Goal: Transaction & Acquisition: Purchase product/service

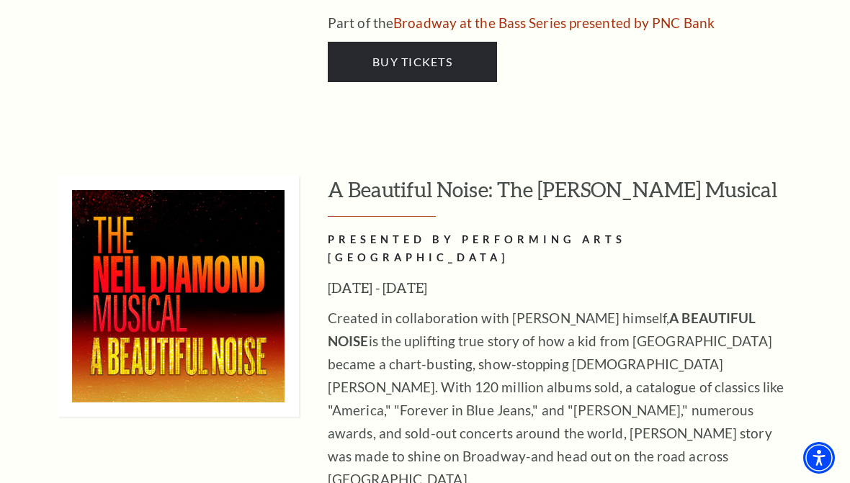
scroll to position [3342, 0]
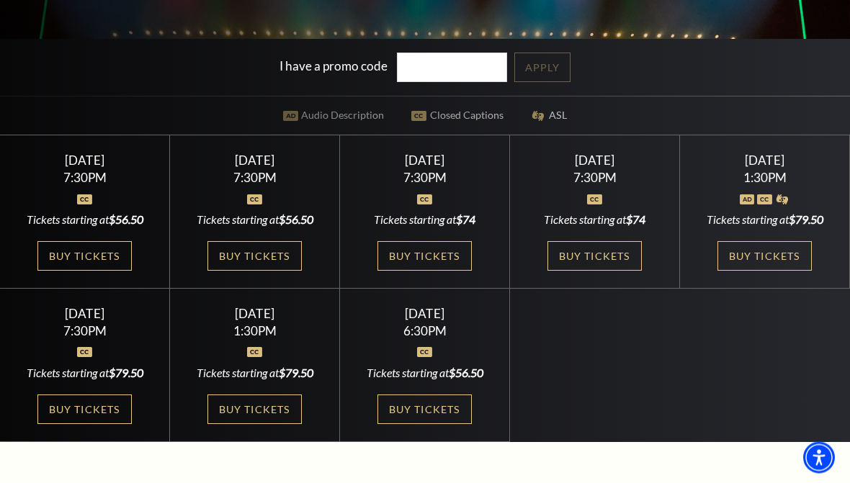
scroll to position [335, 0]
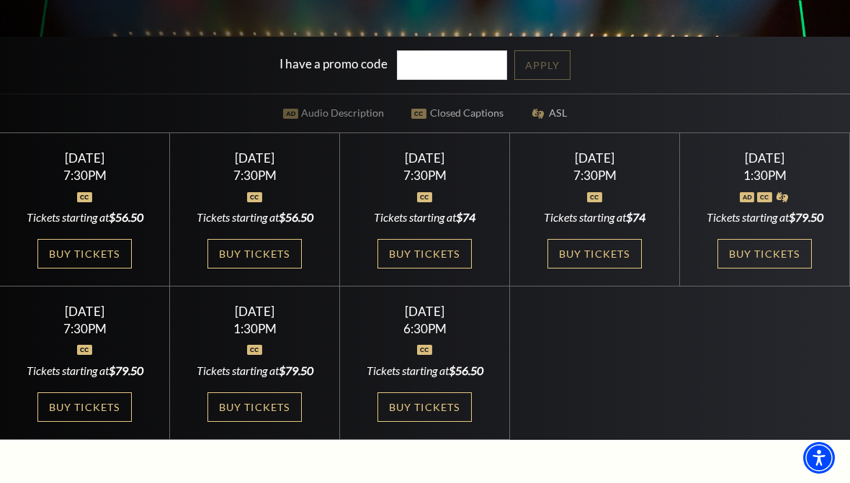
click at [423, 422] on link "Buy Tickets" at bounding box center [425, 408] width 94 height 30
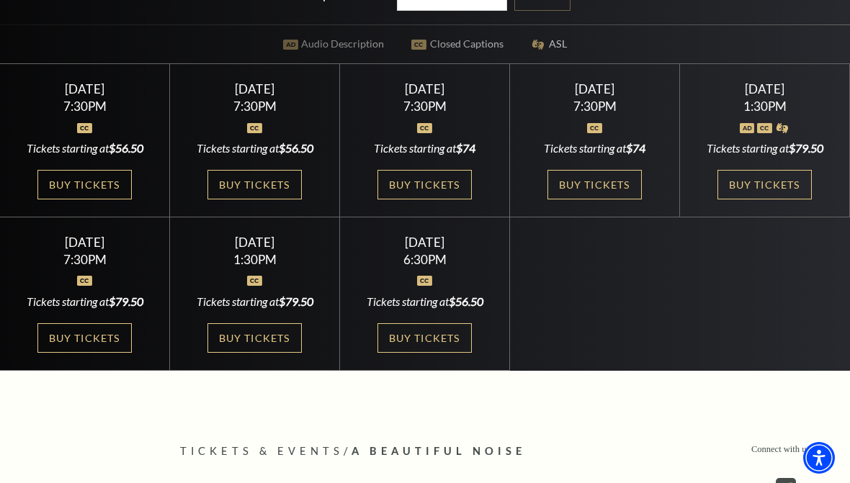
click at [256, 353] on link "Buy Tickets" at bounding box center [254, 338] width 94 height 30
click at [91, 353] on link "Buy Tickets" at bounding box center [84, 338] width 94 height 30
click at [742, 200] on link "Buy Tickets" at bounding box center [765, 185] width 94 height 30
click at [586, 200] on link "Buy Tickets" at bounding box center [595, 185] width 94 height 30
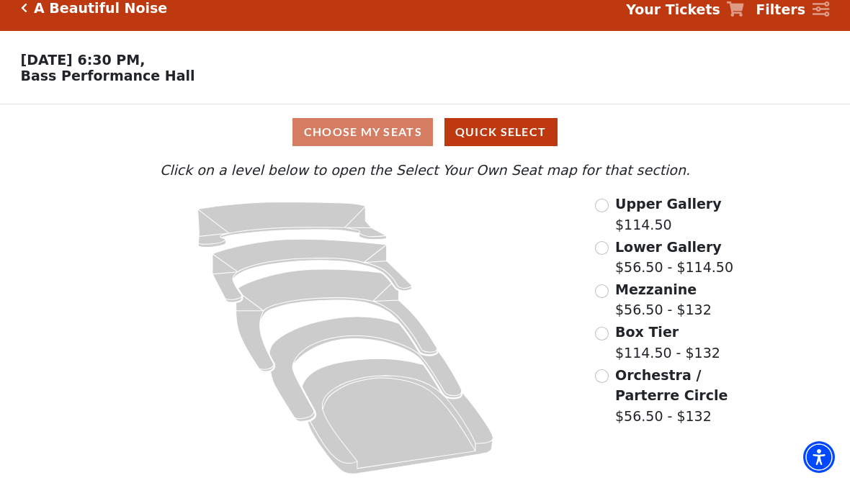
scroll to position [17, 0]
click at [598, 375] on input "Orchestra / Parterre Circle$56.50 - $132\a" at bounding box center [602, 377] width 14 height 14
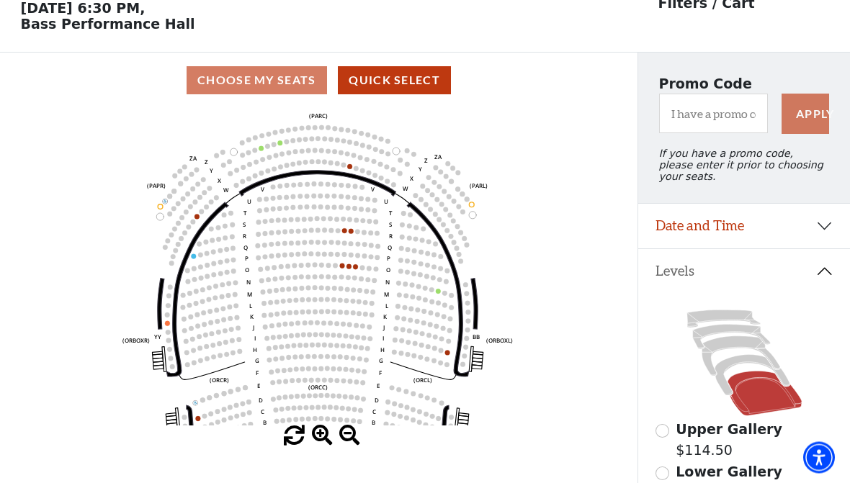
scroll to position [67, 0]
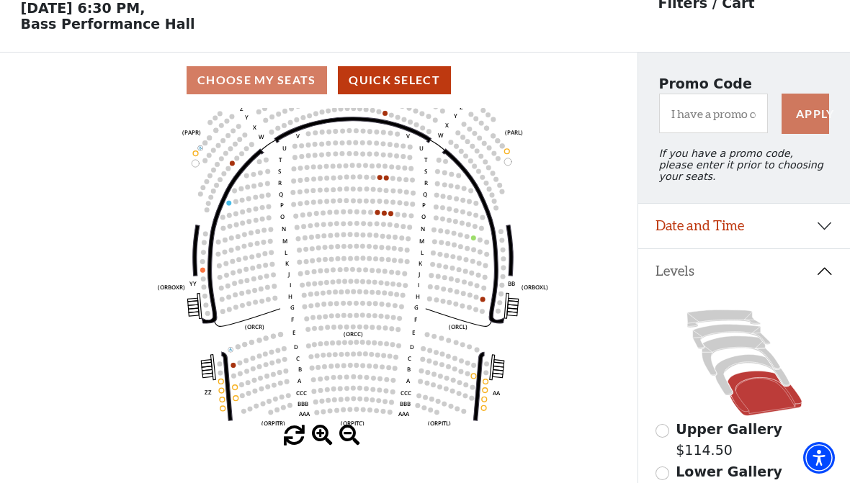
click at [385, 215] on circle at bounding box center [384, 212] width 5 height 5
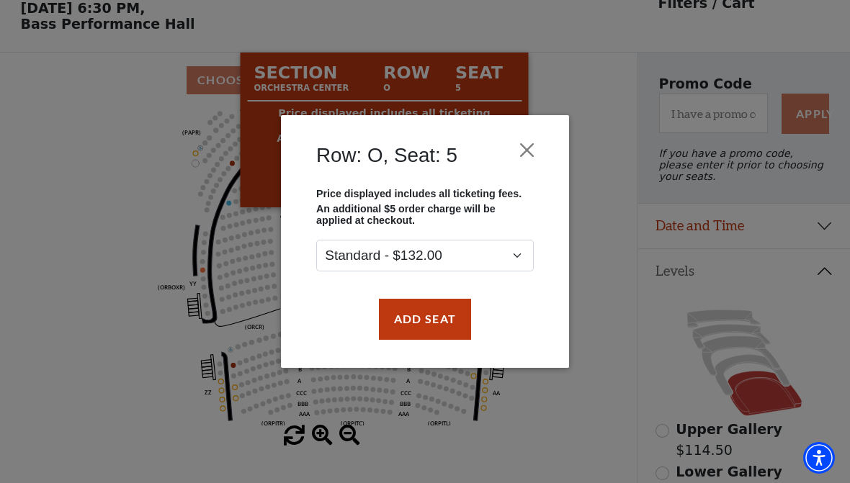
click at [525, 151] on button "Close" at bounding box center [527, 150] width 27 height 27
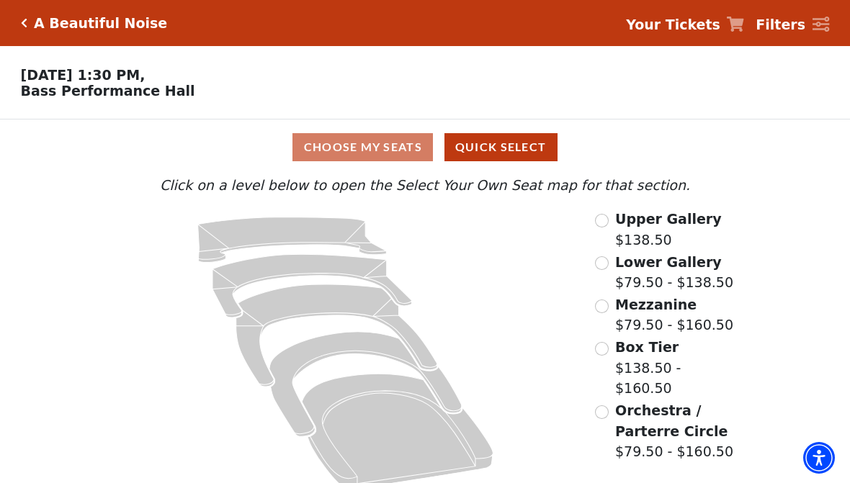
click at [602, 406] on input "Orchestra / Parterre Circle$79.50 - $160.50\a" at bounding box center [602, 413] width 14 height 14
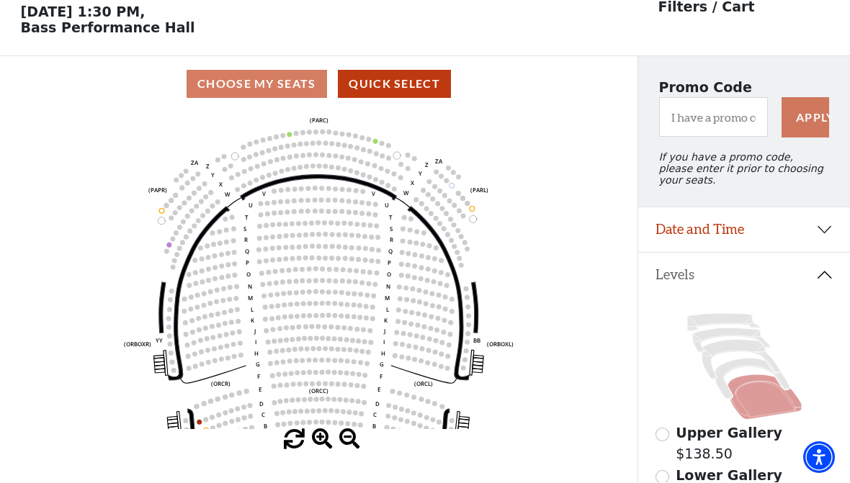
scroll to position [67, 0]
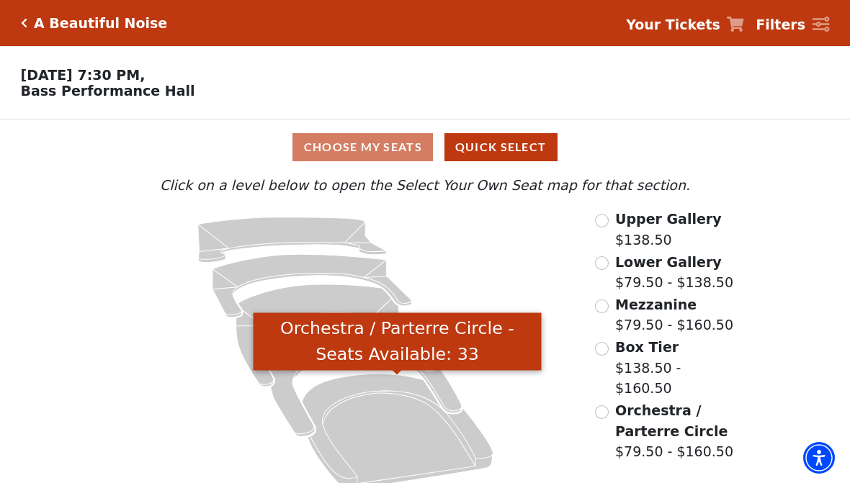
click at [401, 432] on icon "Orchestra / Parterre Circle - Seats Available: 33" at bounding box center [397, 432] width 191 height 115
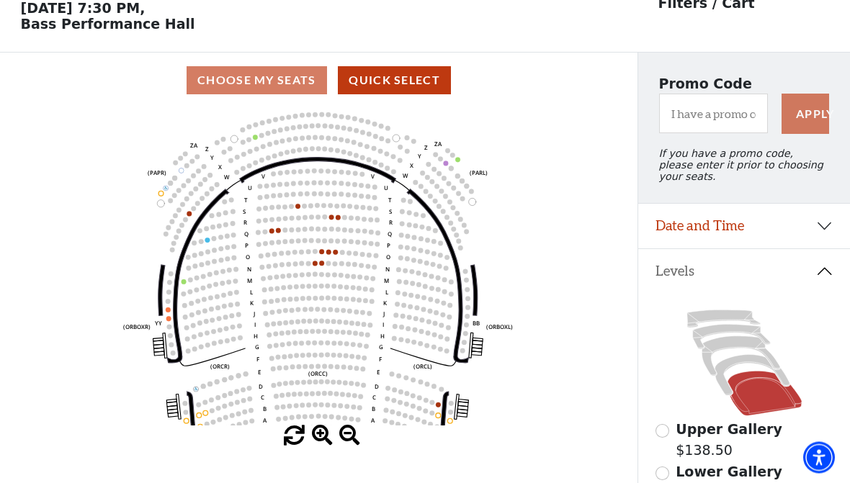
scroll to position [67, 0]
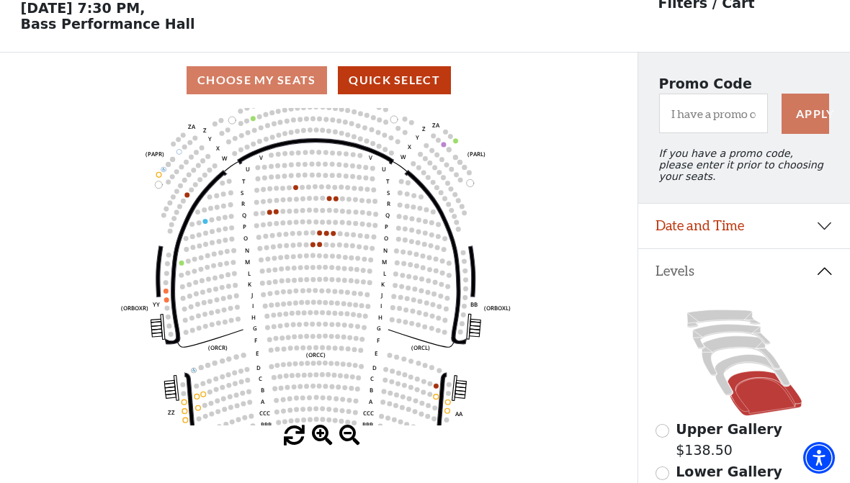
click at [76, 335] on icon "Left (ORPITL) Right (ORPITR) Center (ORPITC) ZZ AA YY BB ZA ZA (ORCL) (ORCR) (O…" at bounding box center [319, 267] width 574 height 318
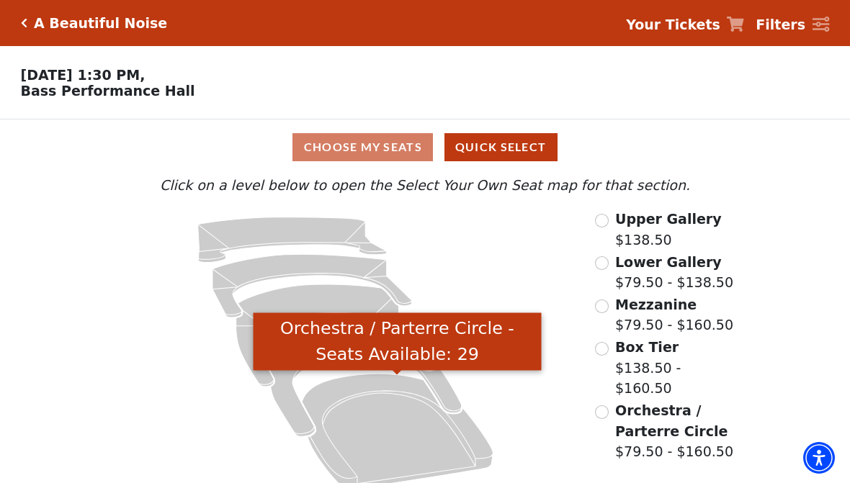
click at [386, 432] on icon "Orchestra / Parterre Circle - Seats Available: 29" at bounding box center [397, 432] width 191 height 115
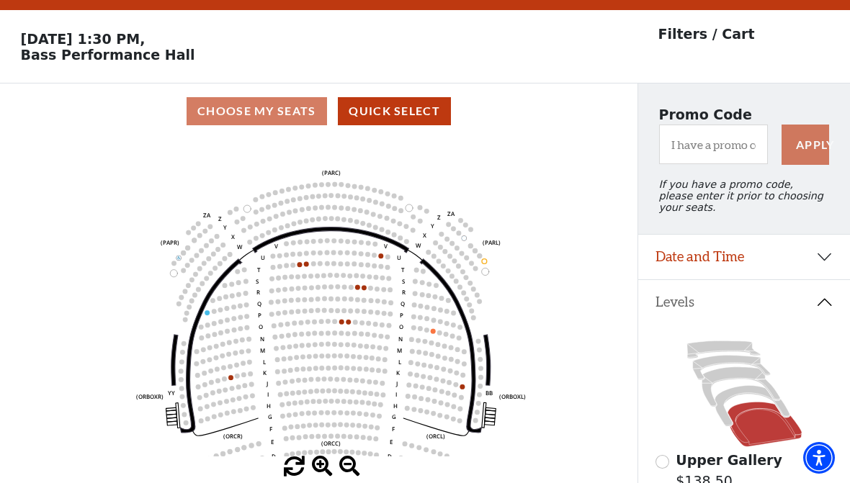
scroll to position [39, 0]
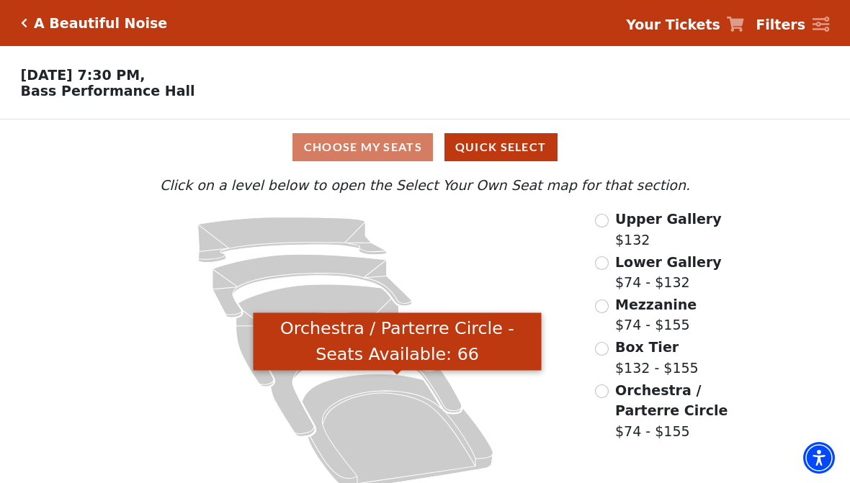
click at [391, 429] on icon "Orchestra / Parterre Circle - Seats Available: 66" at bounding box center [397, 432] width 191 height 115
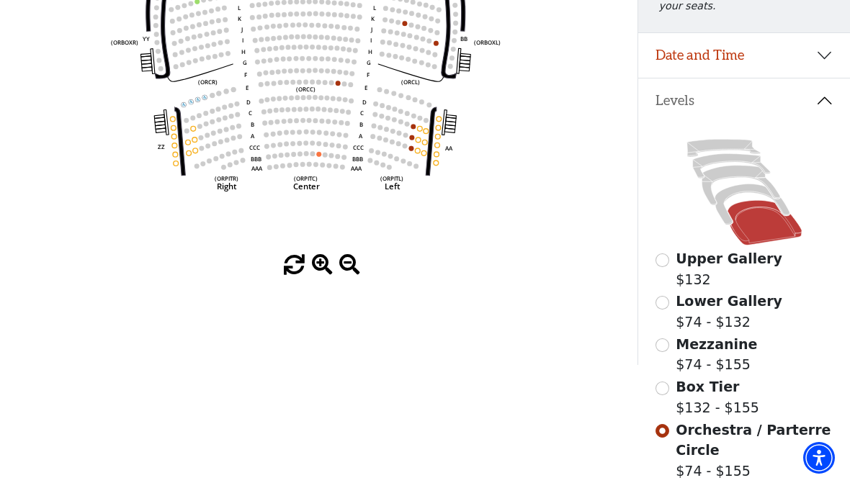
scroll to position [236, 0]
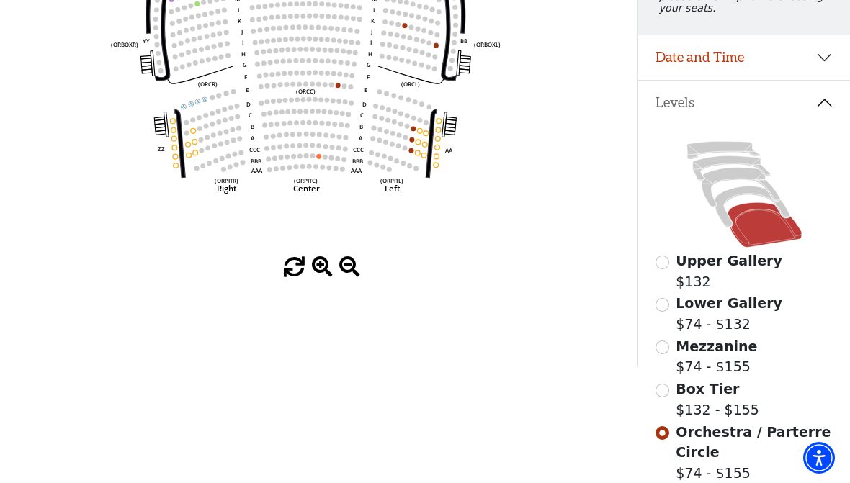
click at [656, 269] on input "Upper Gallery$132\a" at bounding box center [663, 263] width 14 height 14
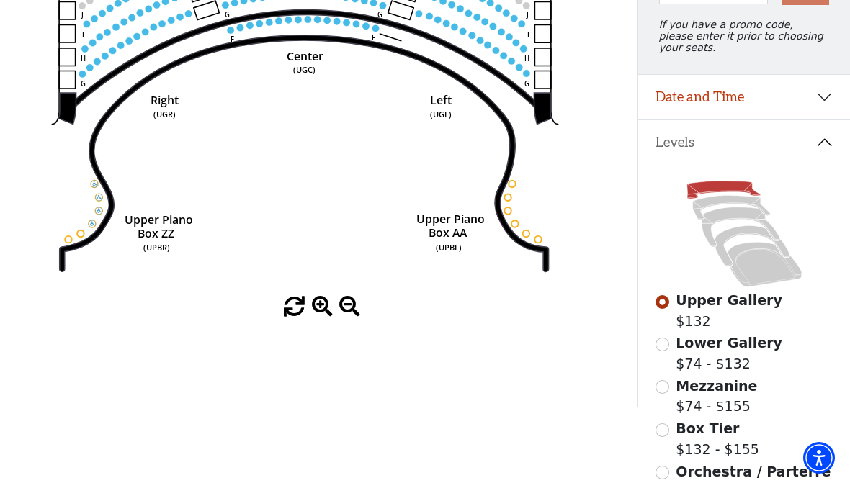
scroll to position [195, 0]
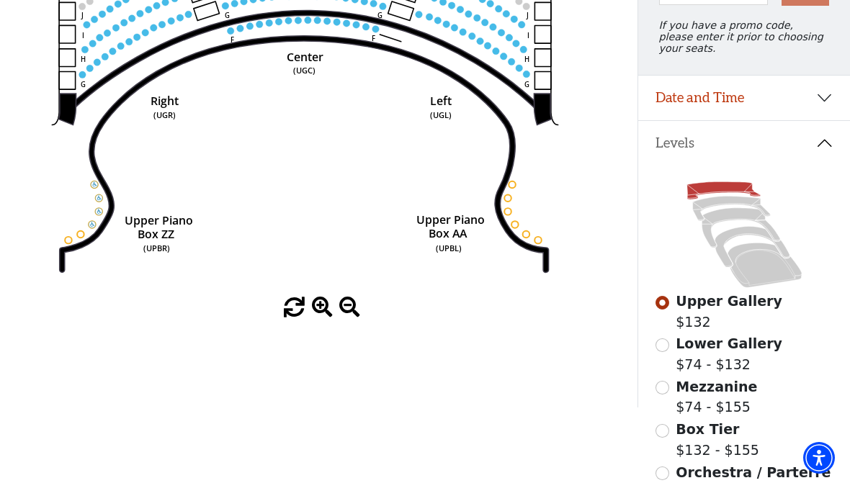
click at [697, 434] on span "Box Tier" at bounding box center [707, 429] width 63 height 16
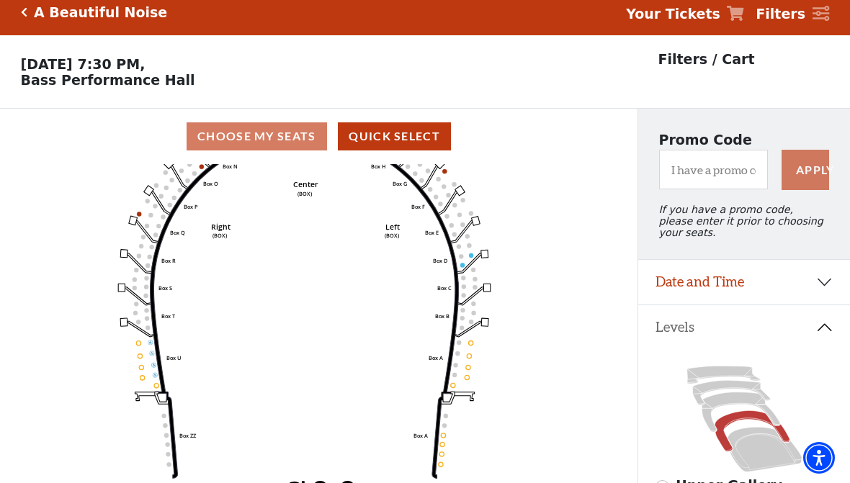
scroll to position [0, 0]
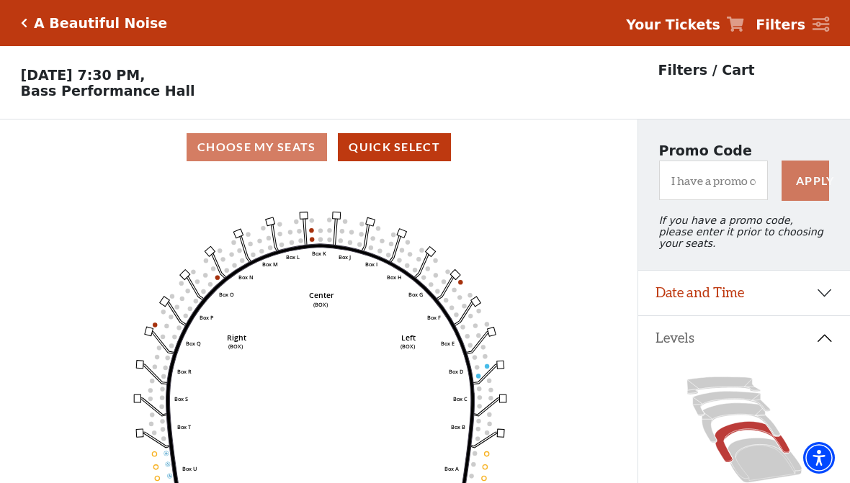
click at [322, 241] on circle at bounding box center [320, 239] width 4 height 4
click at [309, 246] on icon "Left (BOX) Right (BOX) Center (BOX) Box ZZ Box U Box T Box S Box R Box Q Box P …" at bounding box center [319, 334] width 574 height 318
click at [310, 233] on circle at bounding box center [312, 230] width 4 height 4
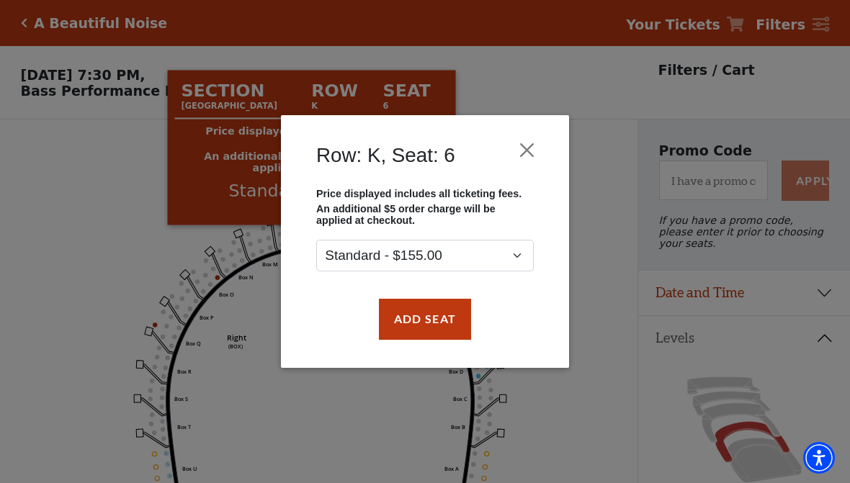
click at [526, 158] on button "Close" at bounding box center [527, 150] width 27 height 27
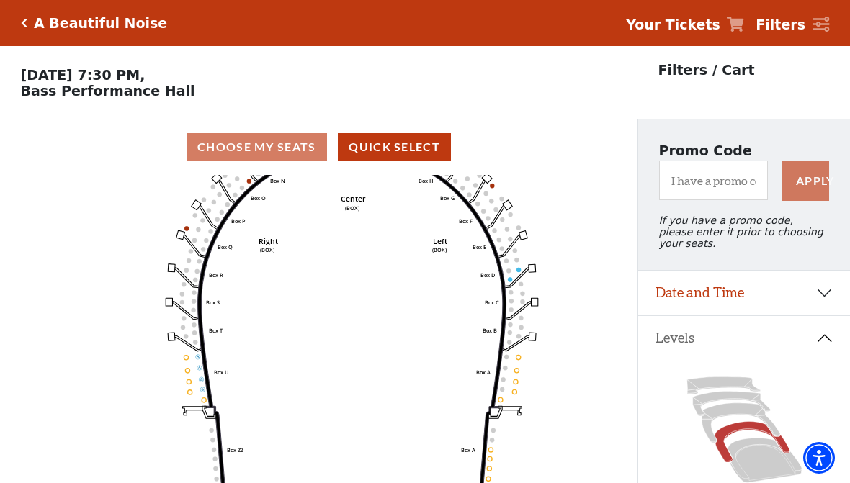
click at [198, 370] on circle at bounding box center [199, 368] width 4 height 4
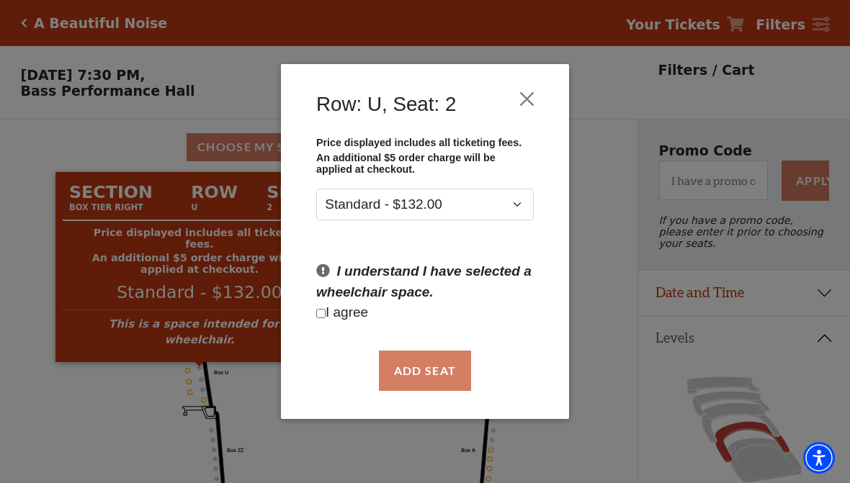
click at [539, 91] on button "Close" at bounding box center [527, 98] width 27 height 27
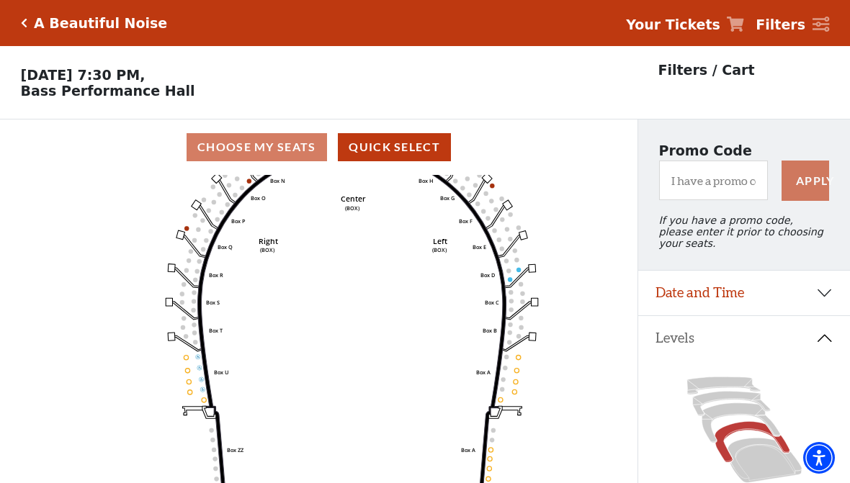
click at [192, 372] on icon "Left (BOX) Right (BOX) Center (BOX) Box ZZ Box U Box T Box S Box R Box Q Box P …" at bounding box center [319, 334] width 574 height 318
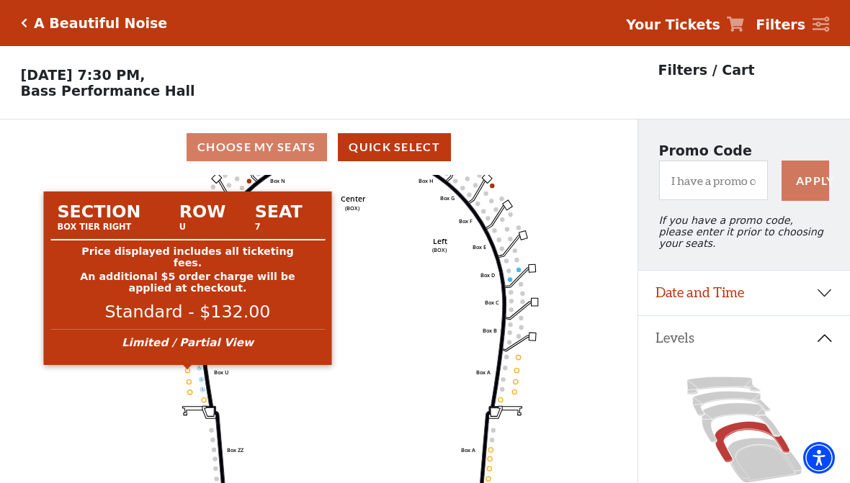
click at [189, 372] on circle at bounding box center [188, 370] width 4 height 4
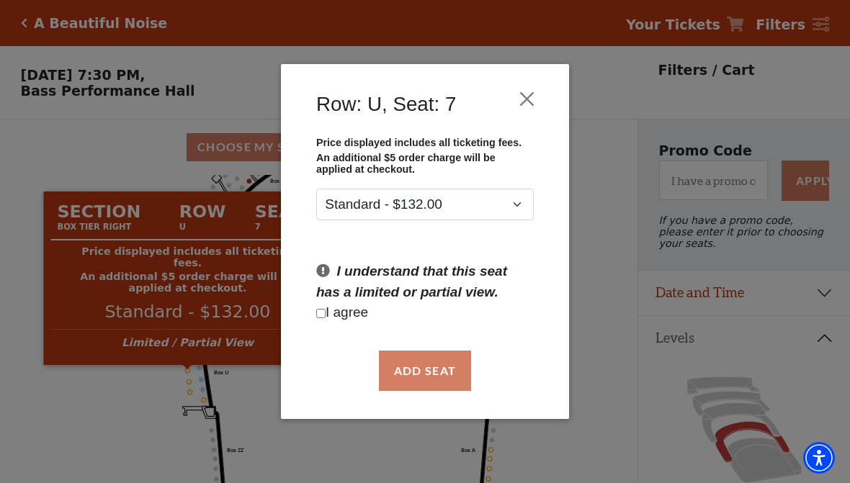
click at [530, 102] on button "Close" at bounding box center [527, 98] width 27 height 27
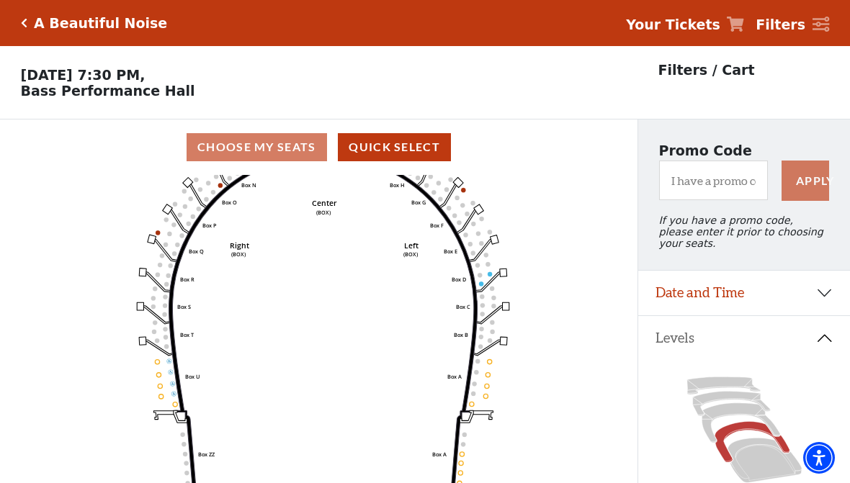
click at [120, 280] on icon "Left (BOX) Right (BOX) Center (BOX) Box ZZ Box U Box T Box S Box R Box Q Box P …" at bounding box center [319, 334] width 574 height 318
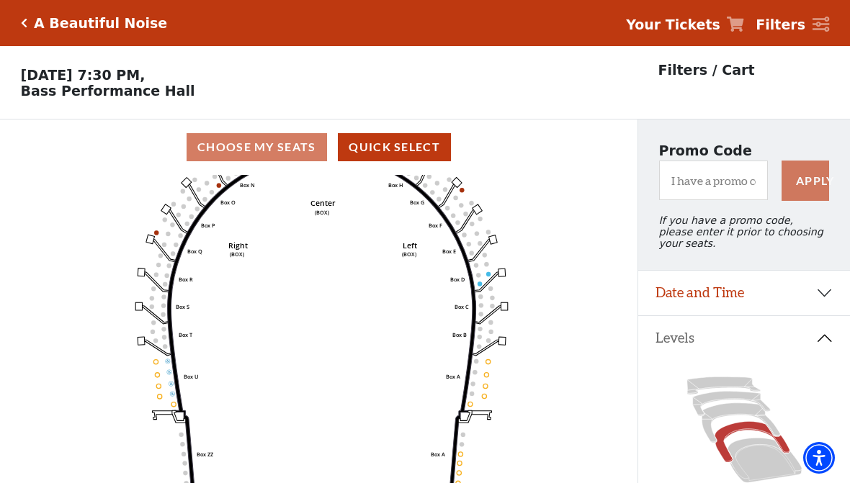
click at [171, 236] on icon "Left (BOX) Right (BOX) Center (BOX) Box ZZ Box U Box T Box S Box R Box Q Box P …" at bounding box center [319, 334] width 574 height 318
click at [175, 246] on circle at bounding box center [176, 245] width 4 height 4
click at [163, 235] on icon "Left (BOX) Right (BOX) Center (BOX) Box ZZ Box U Box T Box S Box R Box Q Box P …" at bounding box center [319, 334] width 574 height 318
click at [170, 236] on circle at bounding box center [168, 233] width 4 height 4
click at [174, 247] on circle at bounding box center [176, 245] width 4 height 4
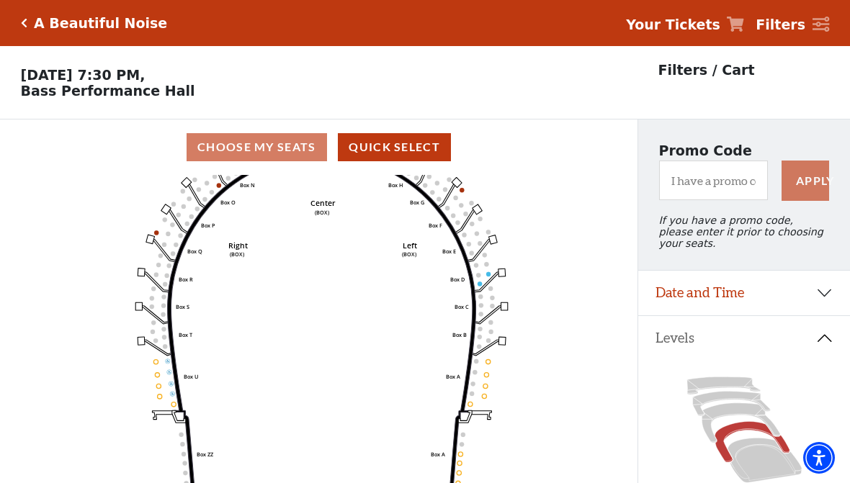
click at [167, 236] on circle at bounding box center [168, 233] width 4 height 4
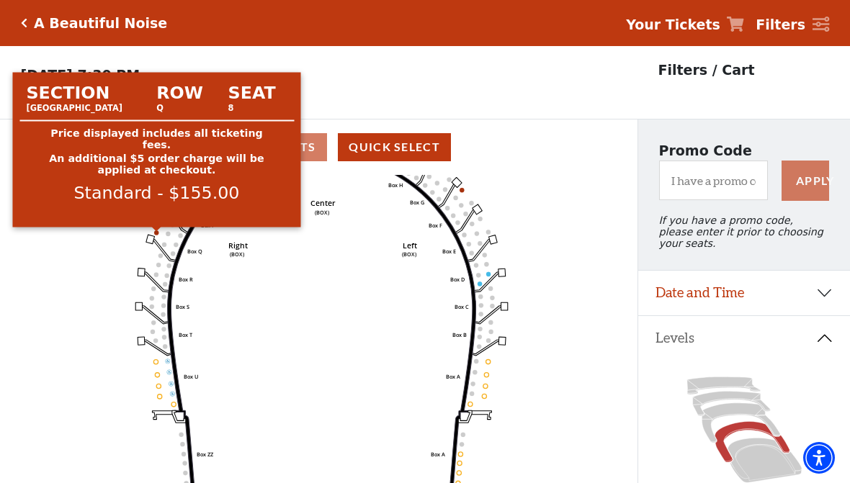
click at [157, 235] on circle at bounding box center [156, 233] width 4 height 4
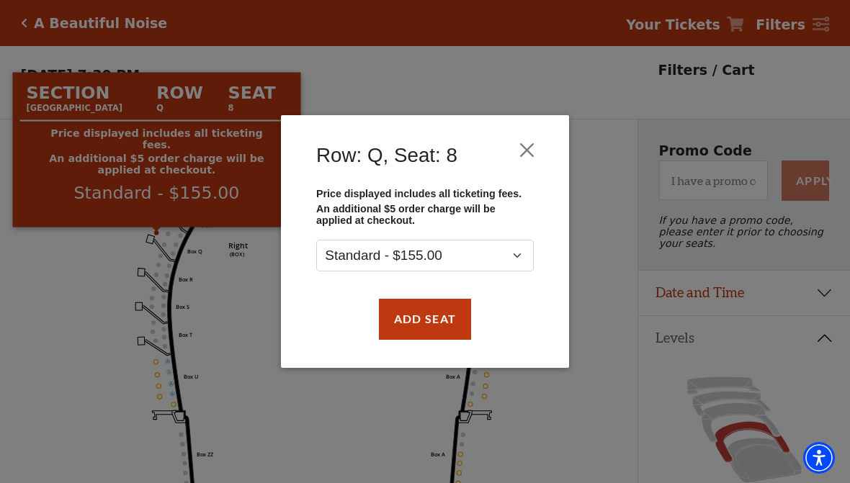
click at [527, 158] on button "Close" at bounding box center [527, 150] width 27 height 27
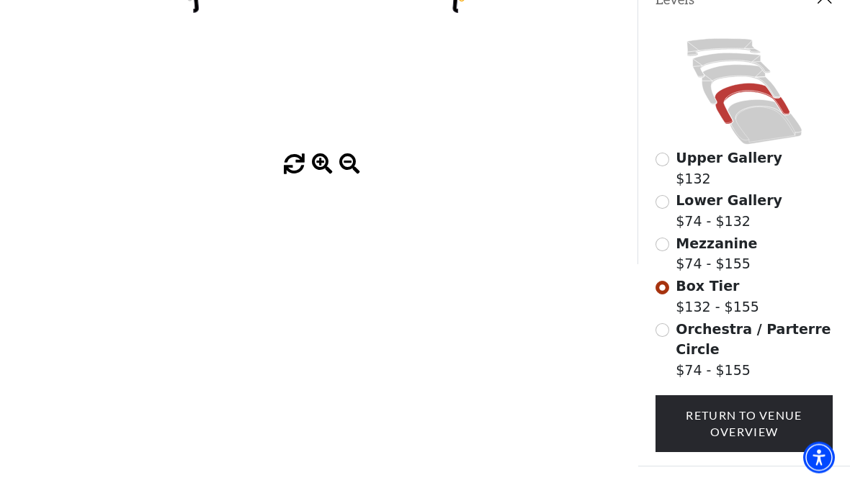
scroll to position [345, 0]
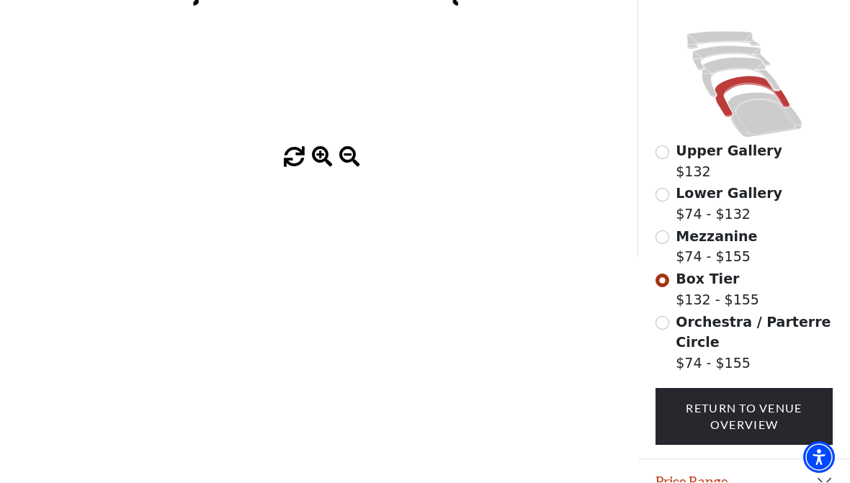
click at [685, 483] on button "Price Range" at bounding box center [744, 482] width 212 height 45
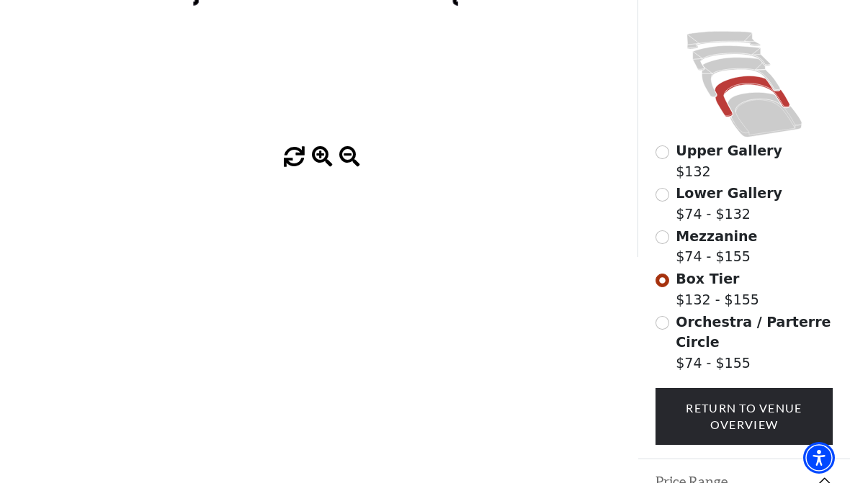
click at [695, 419] on link "Return To Venue Overview" at bounding box center [745, 416] width 178 height 57
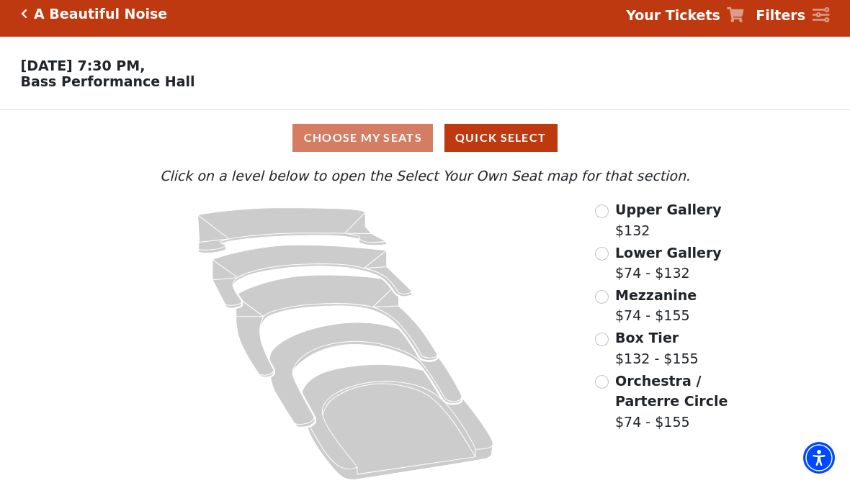
scroll to position [0, 0]
